Goal: Transaction & Acquisition: Obtain resource

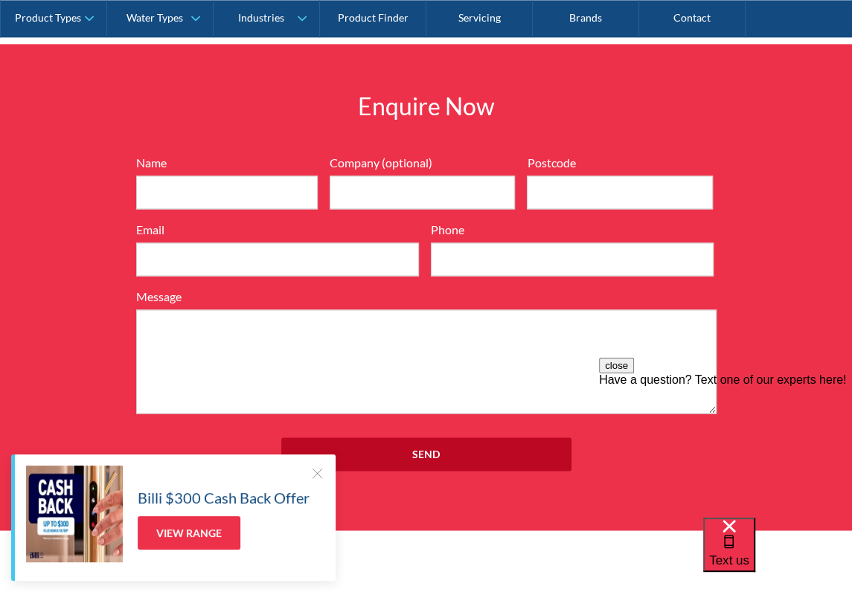
scroll to position [1637, 0]
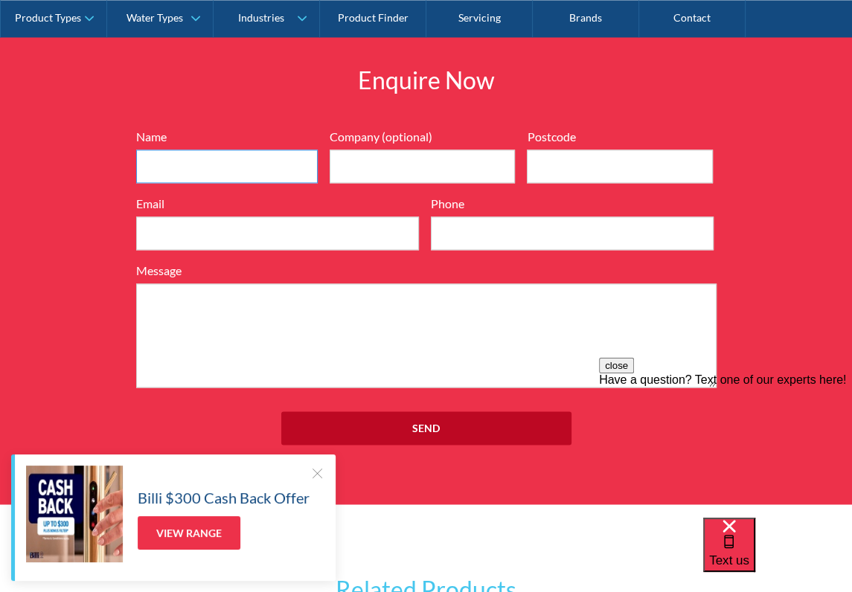
click at [163, 158] on input "Name" at bounding box center [227, 166] width 182 height 33
type input "Robert David Hall"
type input "3754"
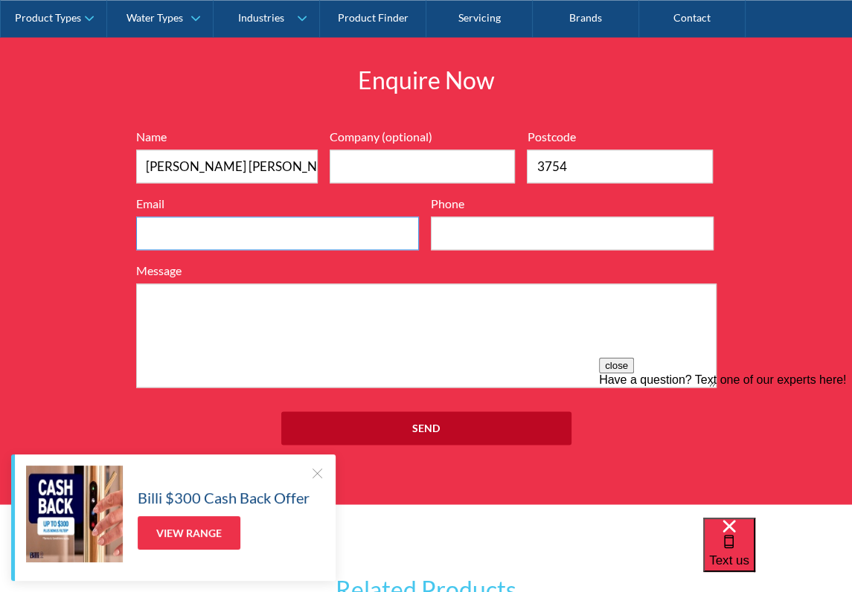
type input "rolyncons@hotmail.com"
type input "0407371512"
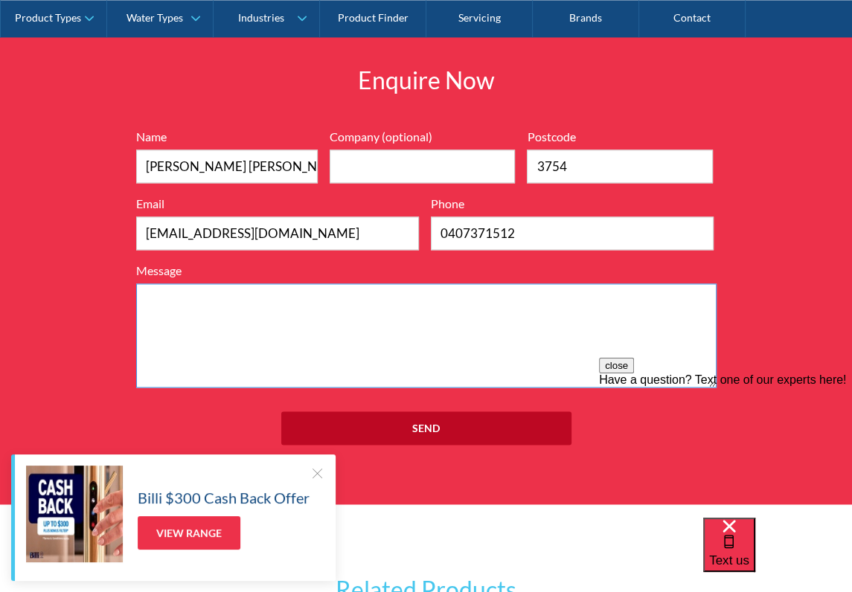
paste textarea "InSinkerator Hottap HC3300"
click at [144, 300] on textarea "InSinkerator Hottap HC3300" at bounding box center [426, 335] width 580 height 104
click at [357, 304] on textarea "Is the InSinkerator Hottap HC3300" at bounding box center [426, 335] width 580 height 104
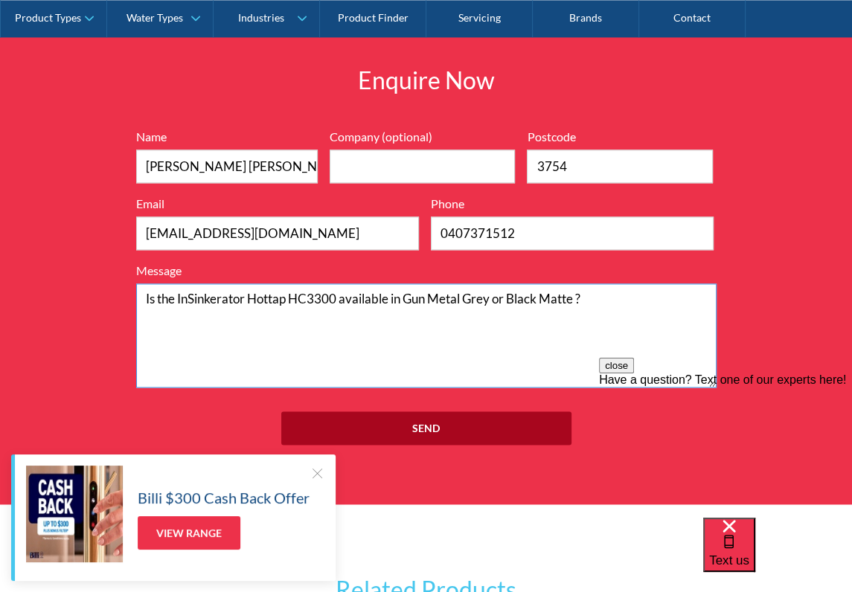
type textarea "Is the InSinkerator Hottap HC3300 available in Gun Metal Grey or Black Matte ?"
click at [420, 424] on input "Send" at bounding box center [426, 427] width 290 height 33
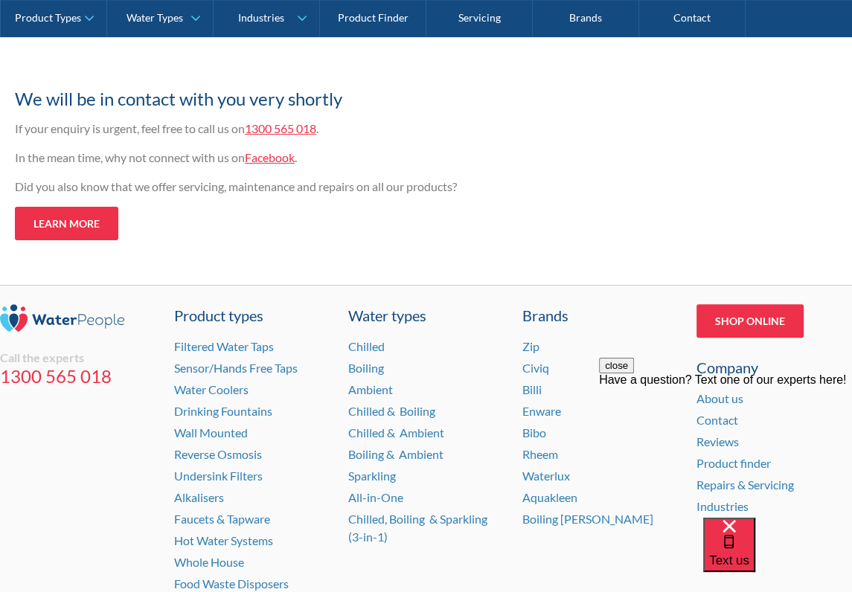
scroll to position [298, 0]
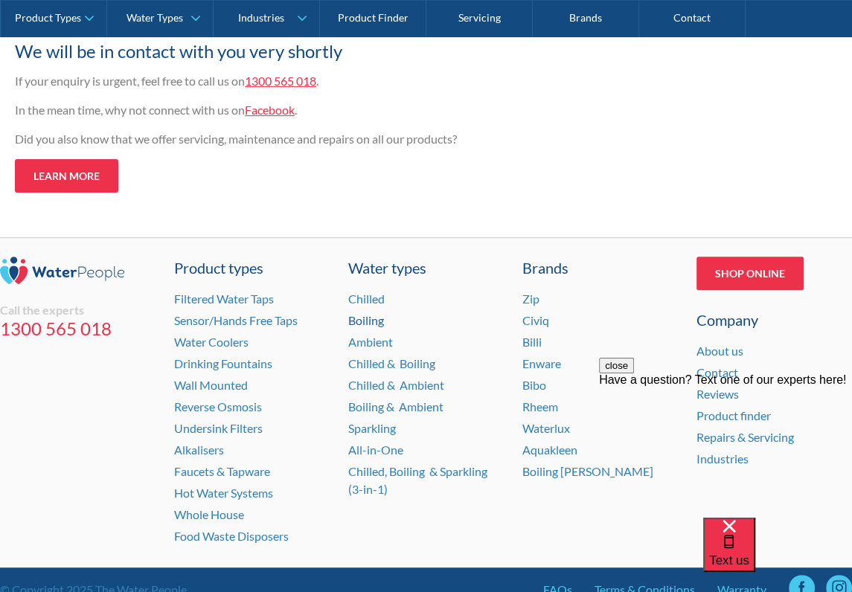
click at [375, 319] on link "Boiling" at bounding box center [366, 320] width 36 height 14
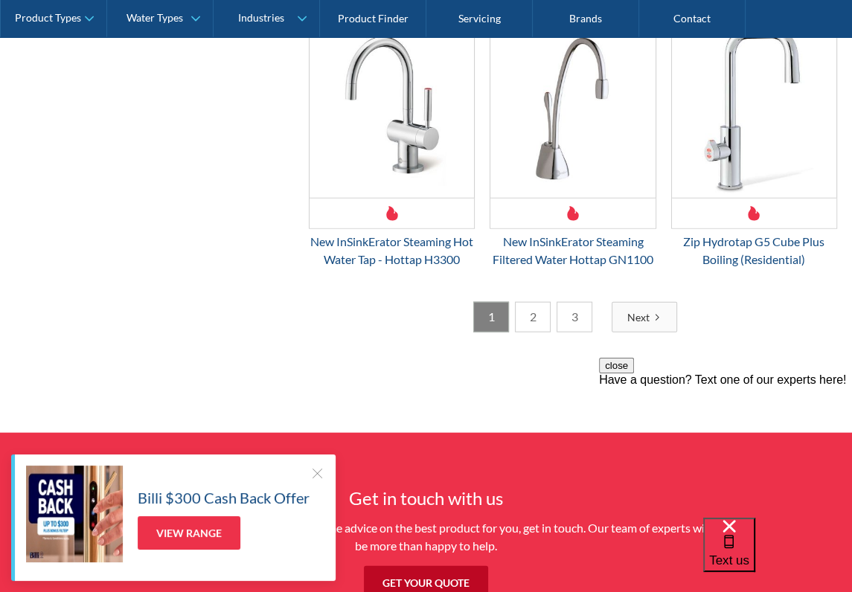
scroll to position [2455, 0]
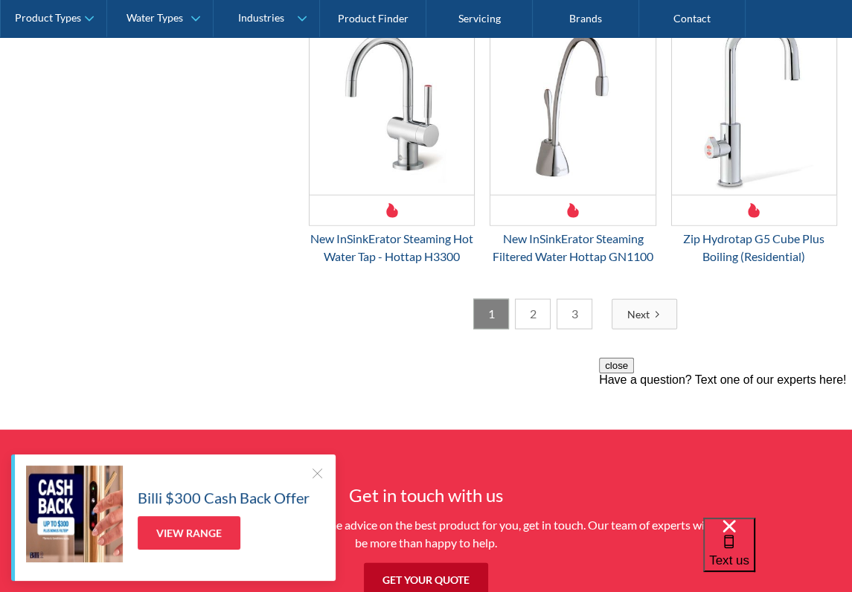
click at [536, 299] on link "2" at bounding box center [533, 314] width 36 height 31
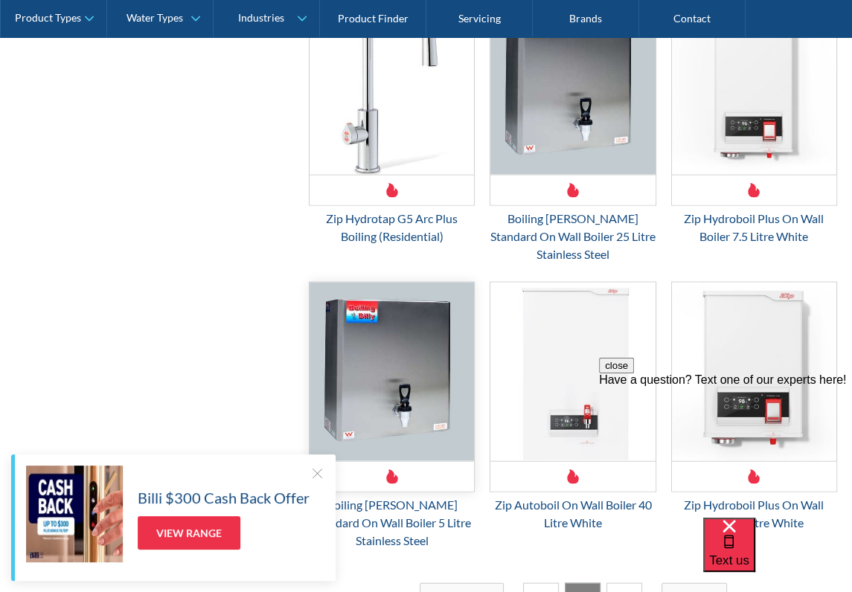
scroll to position [2280, 0]
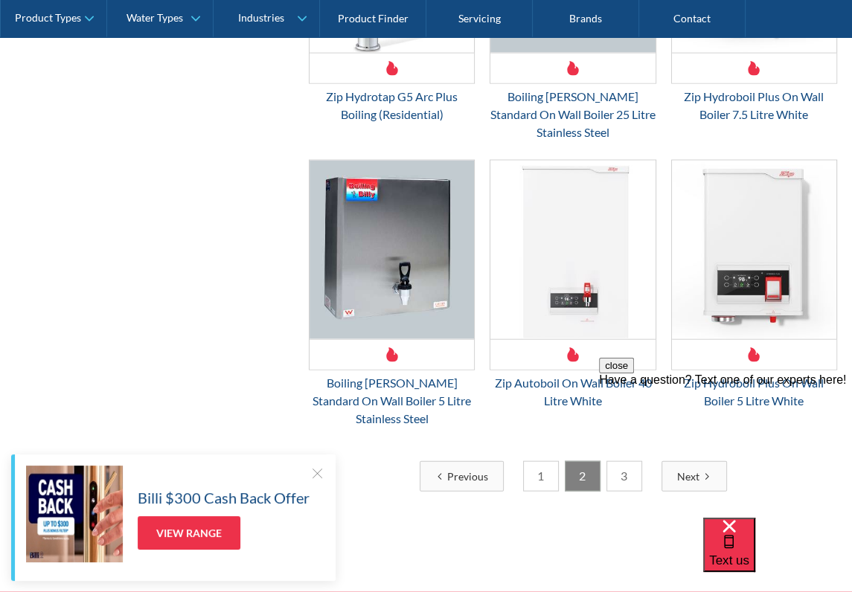
click at [626, 461] on link "3" at bounding box center [624, 476] width 36 height 31
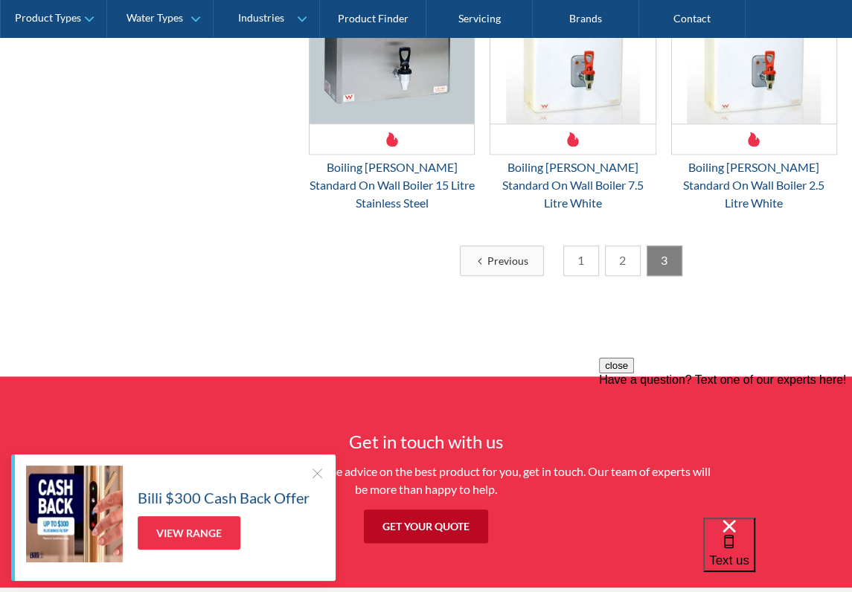
scroll to position [1089, 0]
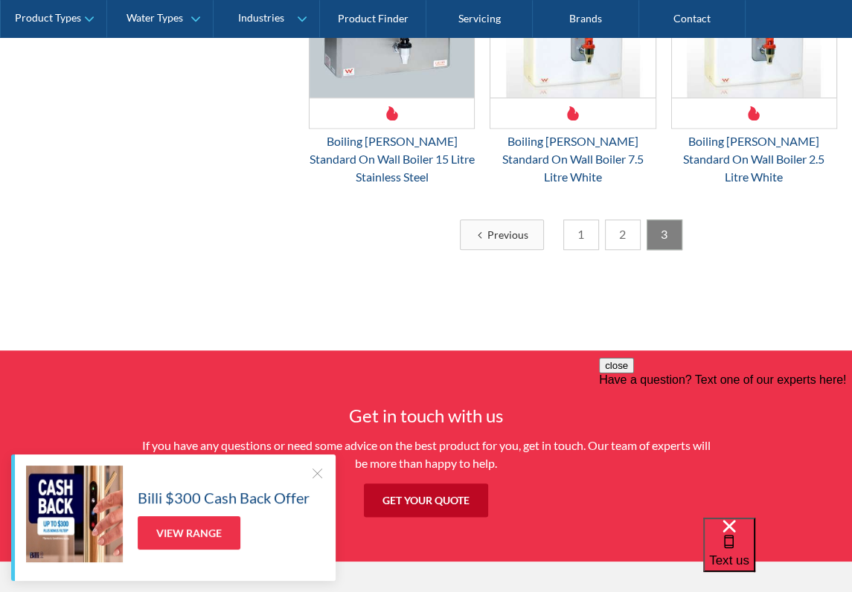
click at [580, 219] on link "1" at bounding box center [581, 234] width 36 height 31
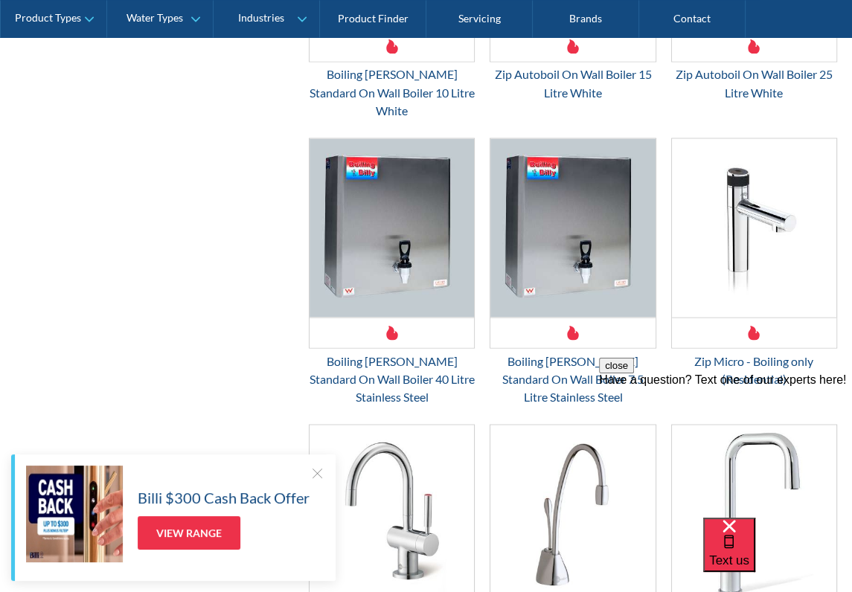
scroll to position [2056, 0]
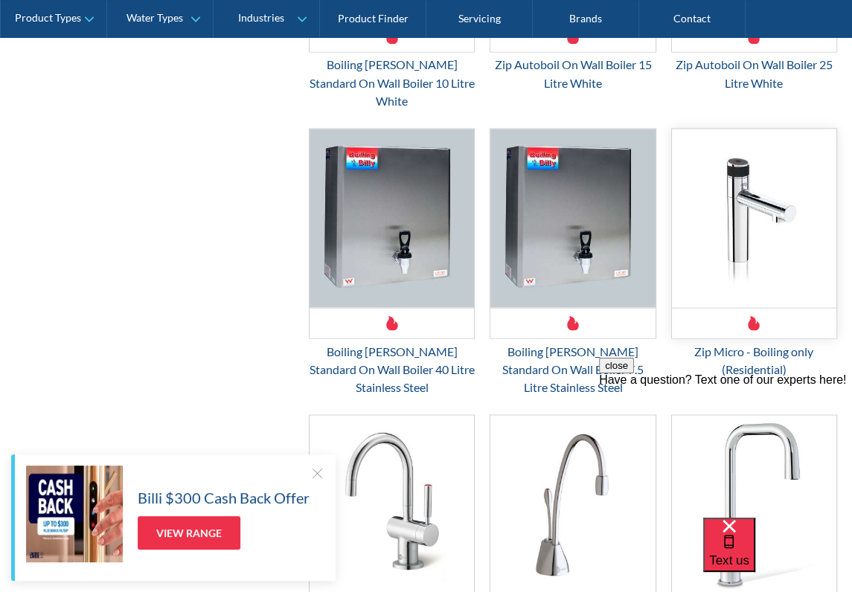
click at [740, 161] on img "Email Form 3" at bounding box center [754, 218] width 164 height 179
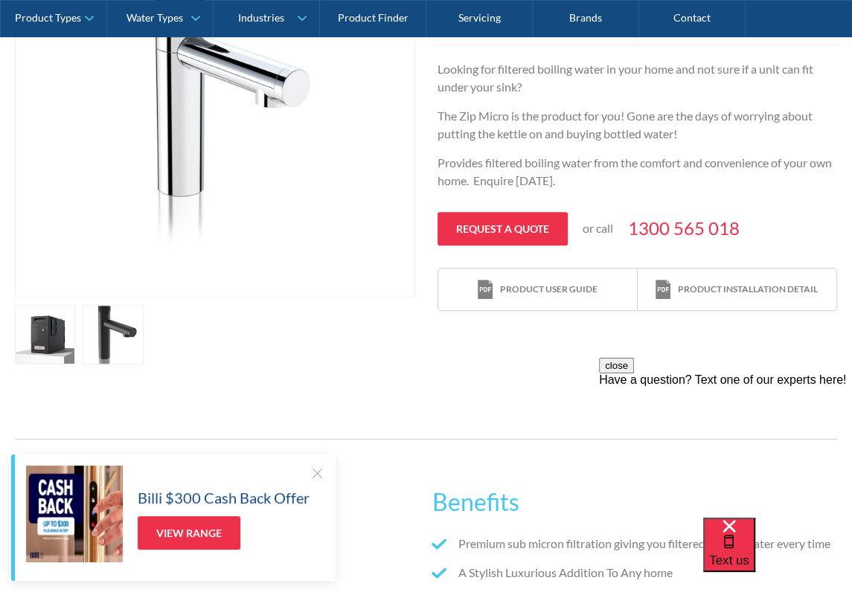
scroll to position [446, 0]
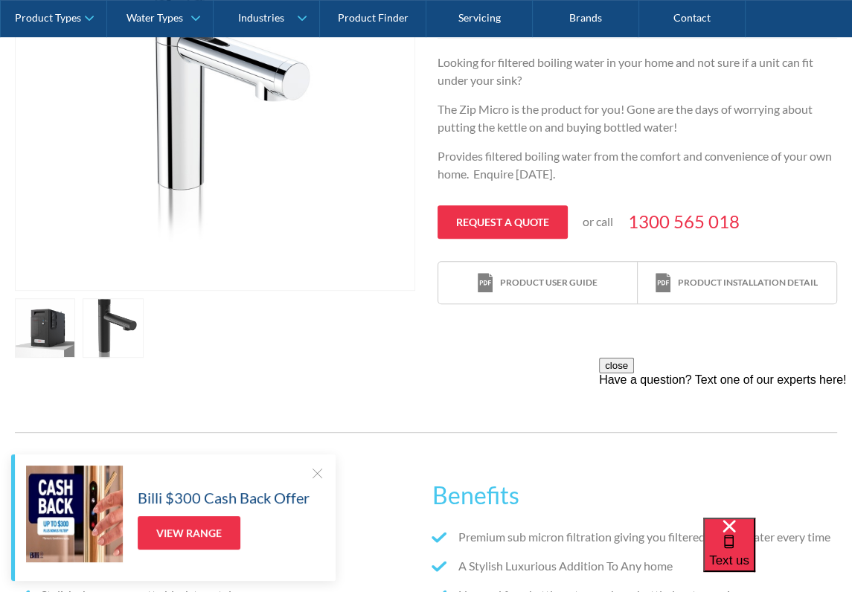
click at [99, 329] on link "open lightbox" at bounding box center [113, 328] width 60 height 60
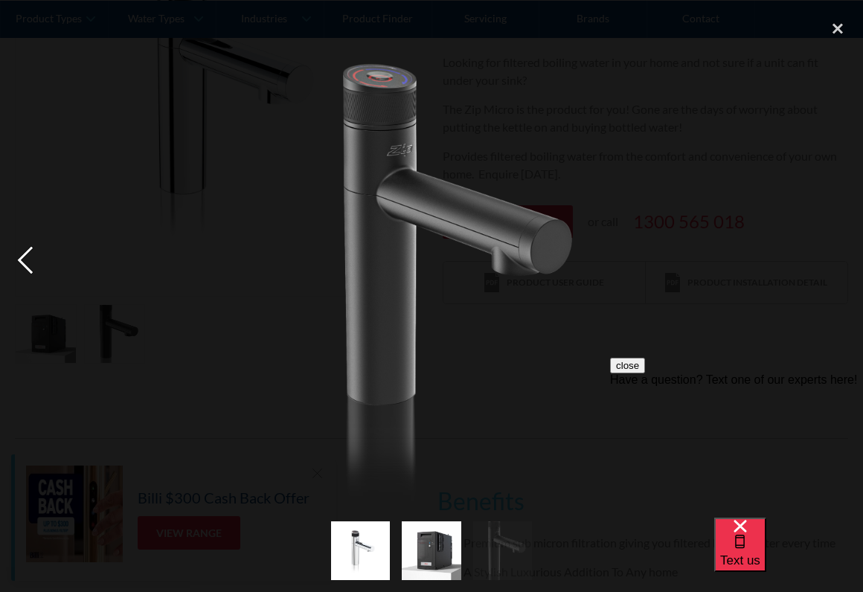
click at [24, 265] on div "previous image" at bounding box center [25, 261] width 51 height 498
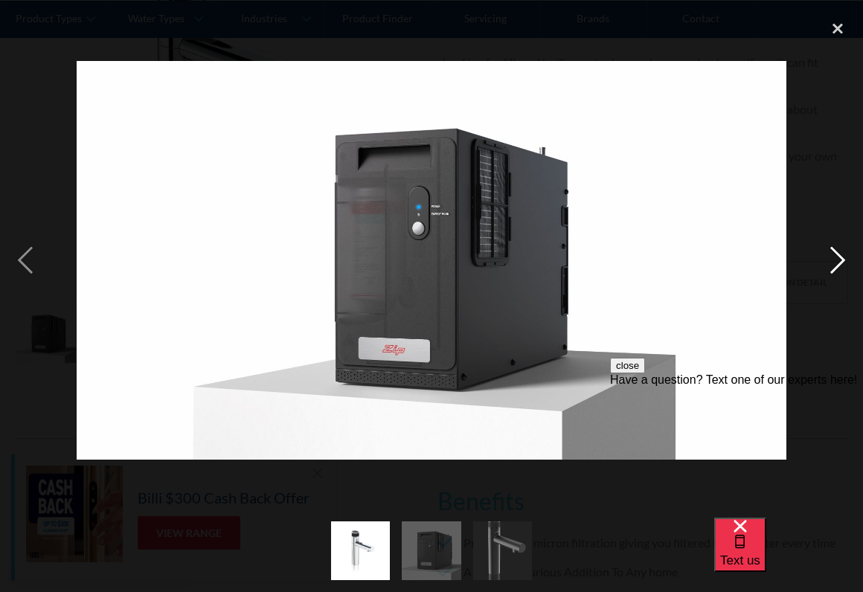
click at [838, 257] on div "next image" at bounding box center [837, 261] width 51 height 498
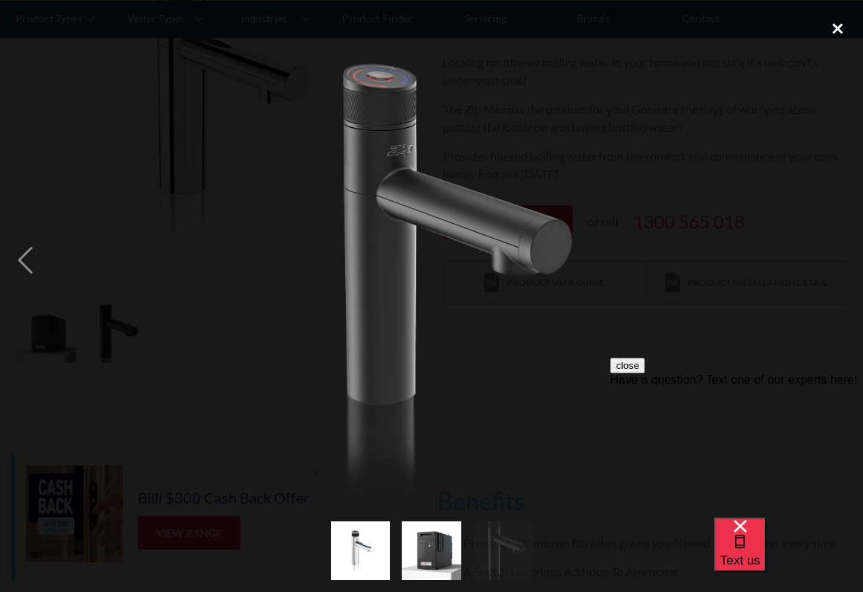
click at [842, 31] on div "close lightbox" at bounding box center [837, 28] width 51 height 33
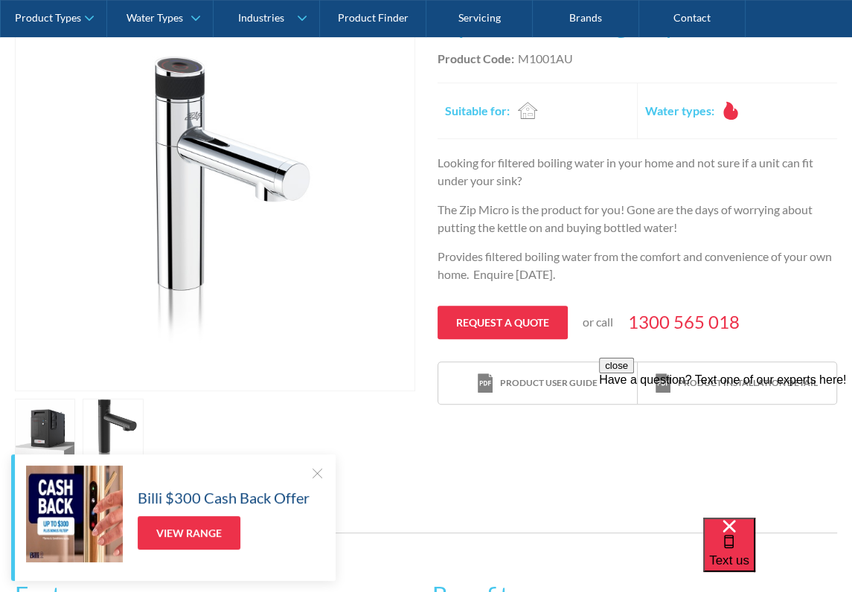
scroll to position [372, 0]
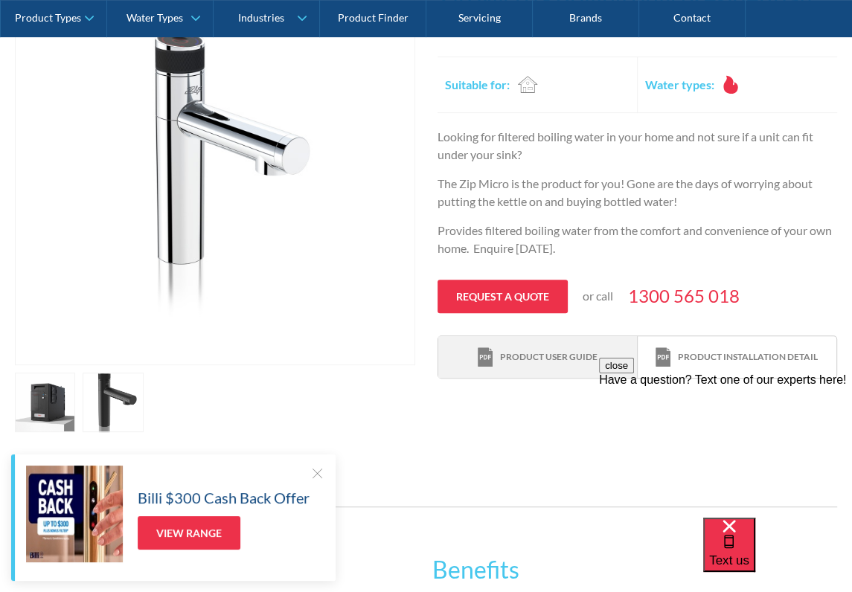
click at [552, 355] on div "Product user guide" at bounding box center [548, 356] width 97 height 13
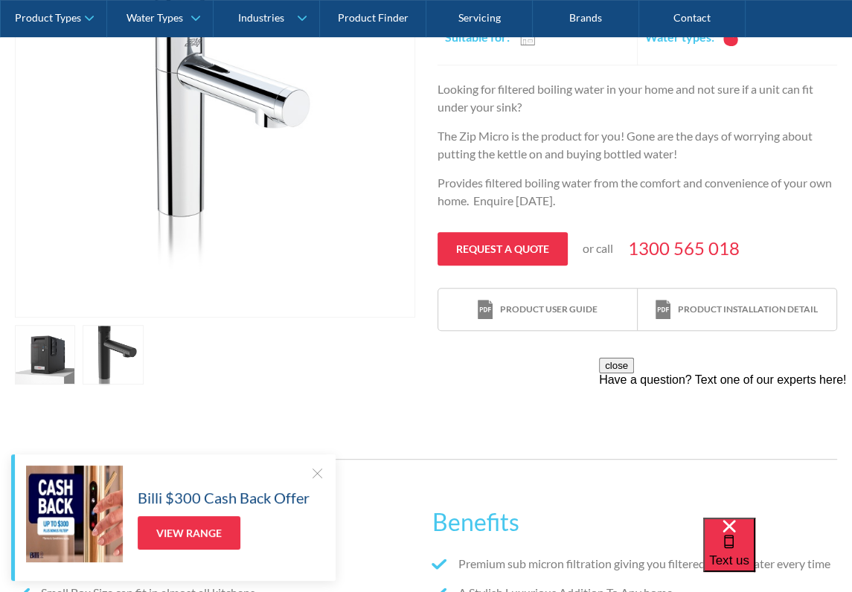
scroll to position [446, 0]
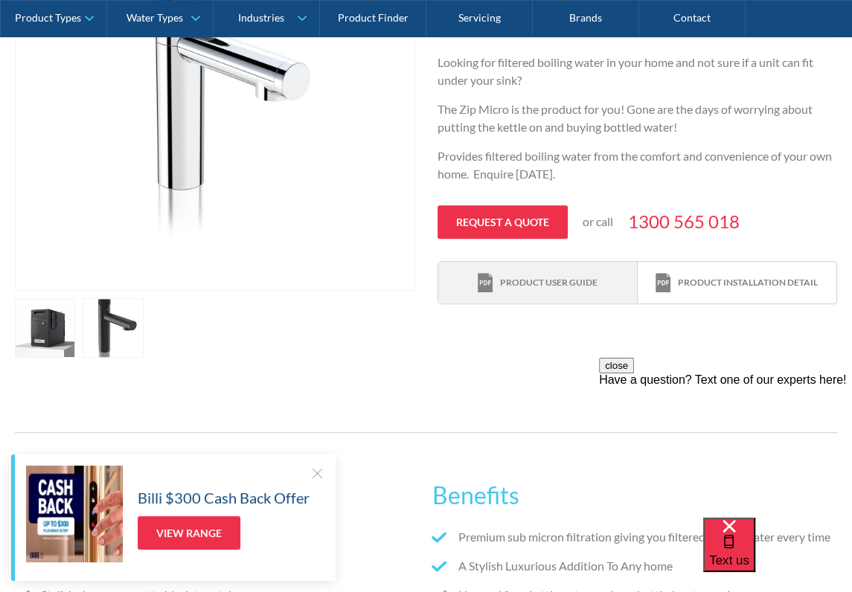
click at [530, 285] on div "Product user guide" at bounding box center [548, 282] width 97 height 13
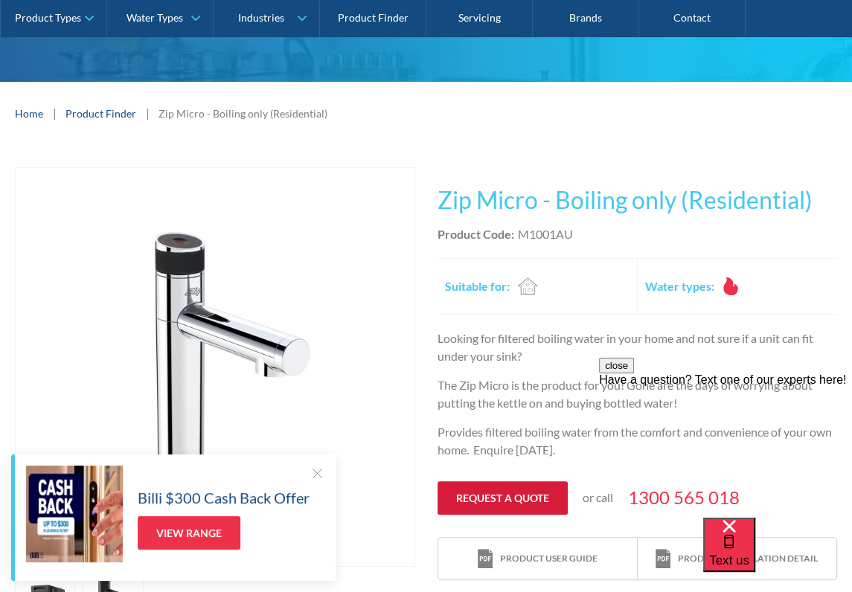
scroll to position [149, 0]
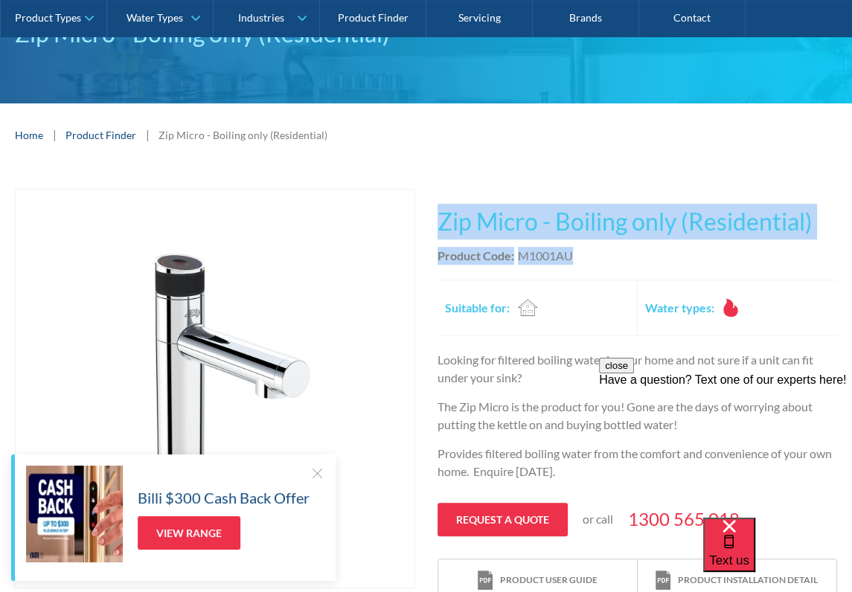
drag, startPoint x: 440, startPoint y: 222, endPoint x: 698, endPoint y: 243, distance: 258.3
click at [698, 243] on div "This tap design is included in our standard range tap options when you purchase…" at bounding box center [637, 396] width 400 height 414
copy div "Zip Micro - Boiling only (Residential) No items found. Zip Touch Free Touch Fre…"
click at [499, 515] on link "Request a quote" at bounding box center [502, 519] width 130 height 33
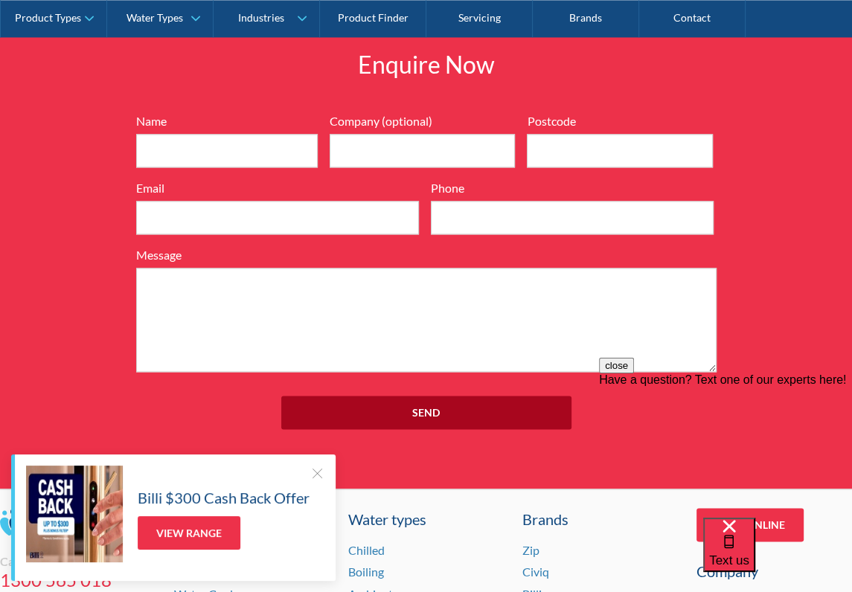
scroll to position [1539, 0]
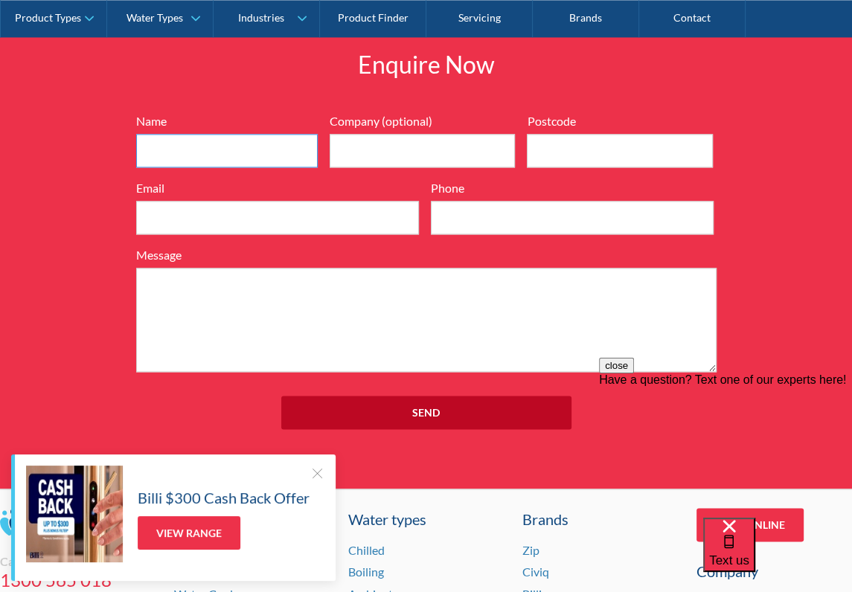
click at [212, 145] on input "Name" at bounding box center [227, 150] width 182 height 33
type input "Robert David Hall"
type input "3754"
type input "rolyncons@hotmail.com"
type input "0407371512"
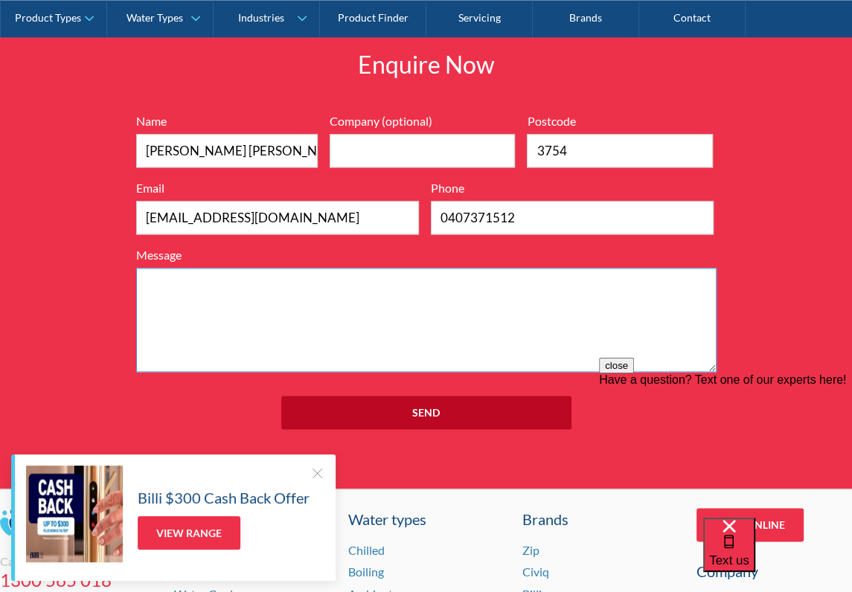
click at [166, 283] on textarea "Message" at bounding box center [426, 320] width 580 height 104
paste textarea "Zip Micro - Boiling only (Residential) Product Code:M1001AU"
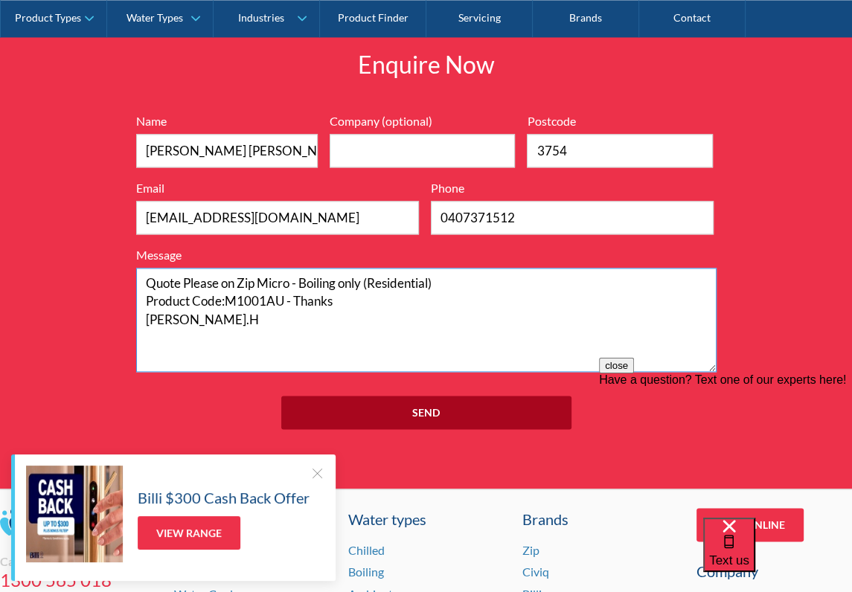
type textarea "Quote Please on Zip Micro - Boiling only (Residential) Product Code:M1001AU - T…"
click at [419, 408] on input "Send" at bounding box center [426, 412] width 290 height 33
